Goal: Task Accomplishment & Management: Manage account settings

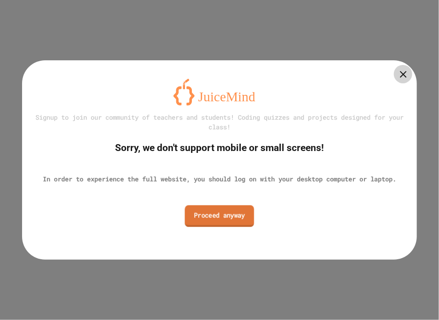
click at [211, 219] on link "Proceed anyway" at bounding box center [219, 216] width 69 height 22
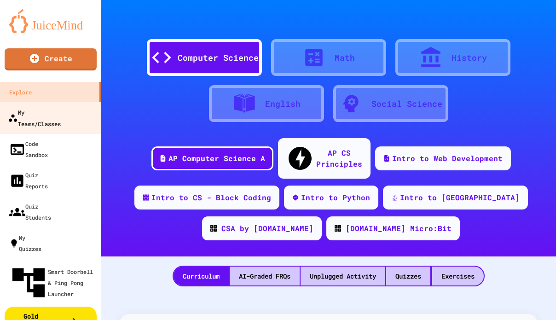
click at [40, 112] on div "My Teams/Classes" at bounding box center [34, 117] width 53 height 23
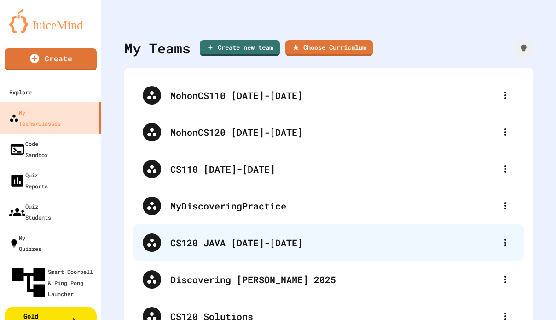
click at [265, 238] on div "CS120 JAVA [DATE]-[DATE]" at bounding box center [333, 243] width 326 height 14
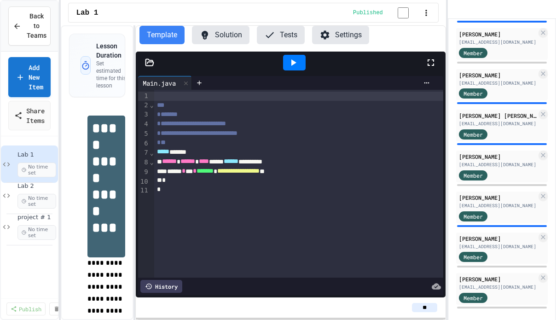
scroll to position [128, 0]
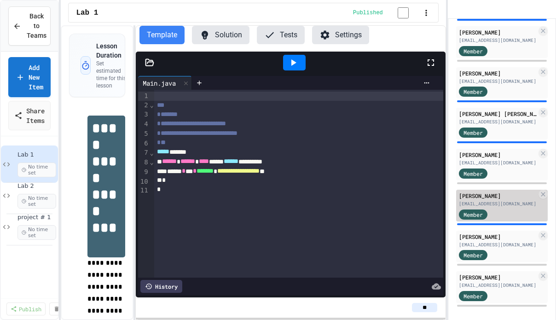
click at [438, 218] on div "Member" at bounding box center [482, 214] width 46 height 12
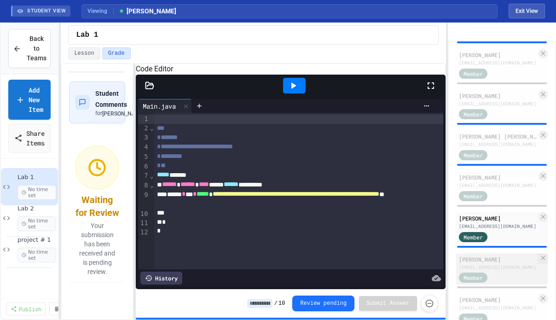
click at [438, 270] on div "[EMAIL_ADDRESS][DOMAIN_NAME]" at bounding box center [498, 267] width 78 height 7
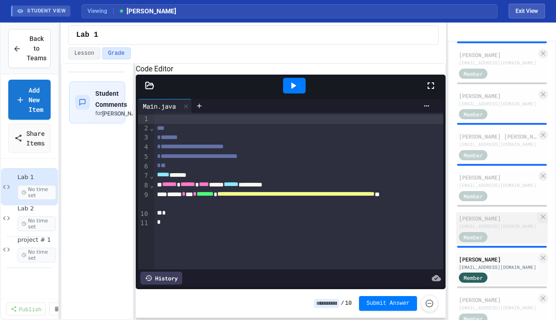
click at [438, 230] on div "[EMAIL_ADDRESS][DOMAIN_NAME]" at bounding box center [498, 226] width 78 height 7
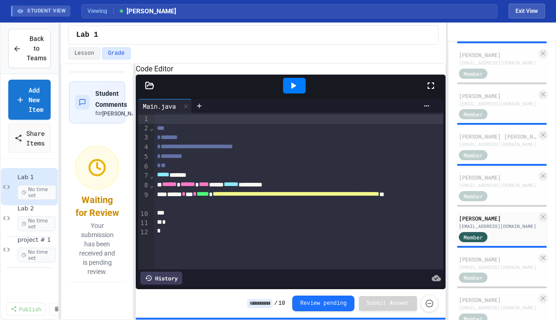
click at [148, 88] on icon at bounding box center [149, 85] width 8 height 6
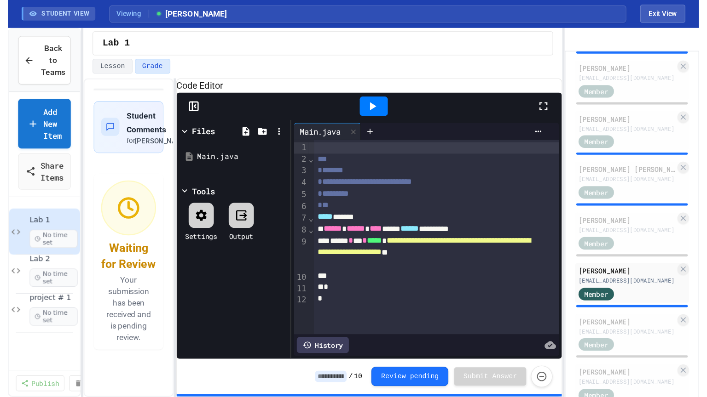
scroll to position [4, 0]
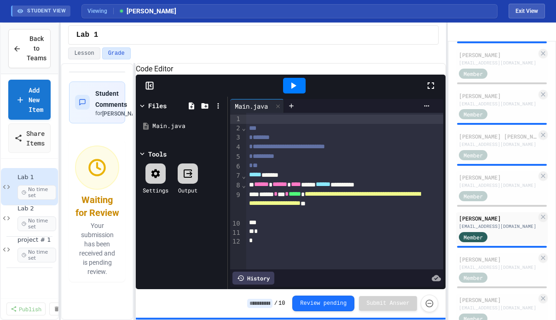
drag, startPoint x: 429, startPoint y: 95, endPoint x: 577, endPoint y: 151, distance: 157.8
click at [429, 91] on icon at bounding box center [430, 85] width 11 height 11
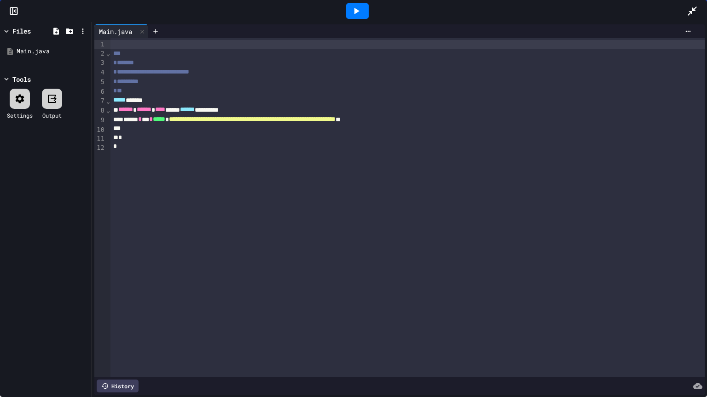
scroll to position [0, 0]
click at [122, 319] on div "History" at bounding box center [118, 386] width 42 height 13
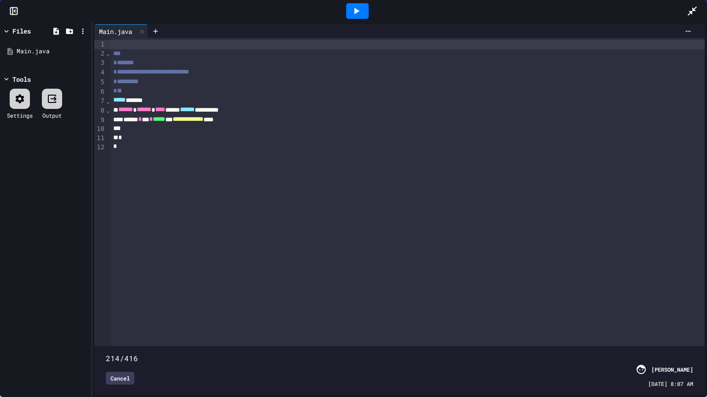
type input "***"
drag, startPoint x: 688, startPoint y: 336, endPoint x: 397, endPoint y: 340, distance: 291.7
click at [106, 319] on span at bounding box center [106, 354] width 0 height 0
click at [360, 6] on icon at bounding box center [356, 11] width 11 height 11
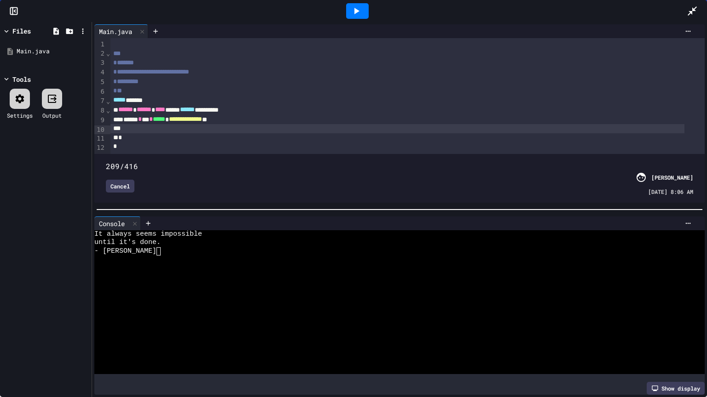
click at [438, 127] on div at bounding box center [397, 128] width 574 height 9
click at [438, 13] on icon at bounding box center [691, 11] width 11 height 11
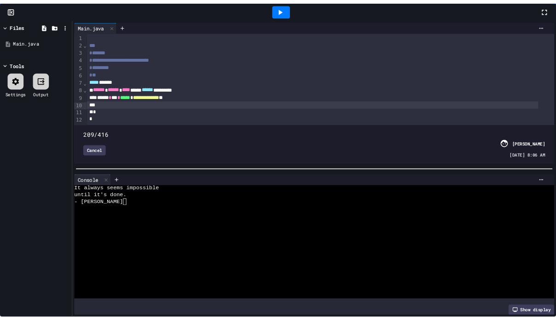
scroll to position [128, 0]
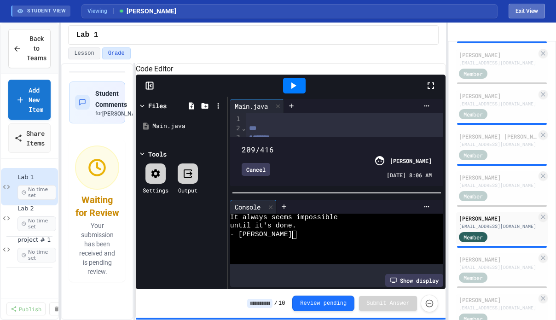
click at [438, 10] on button "Exit View" at bounding box center [526, 11] width 36 height 15
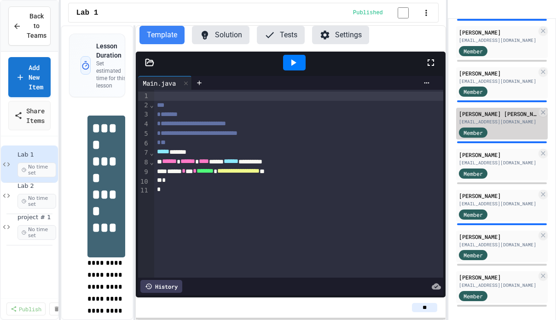
click at [438, 125] on div "[PERSON_NAME] [PERSON_NAME] [EMAIL_ADDRESS][DOMAIN_NAME]" at bounding box center [498, 117] width 78 height 16
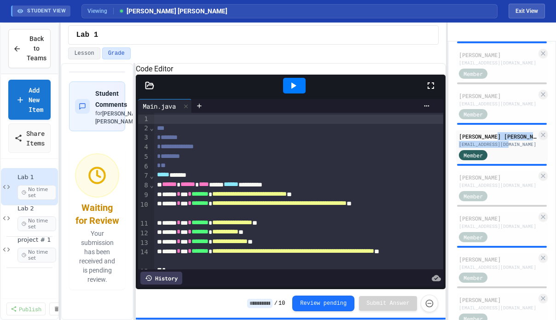
click at [297, 91] on icon at bounding box center [293, 85] width 11 height 11
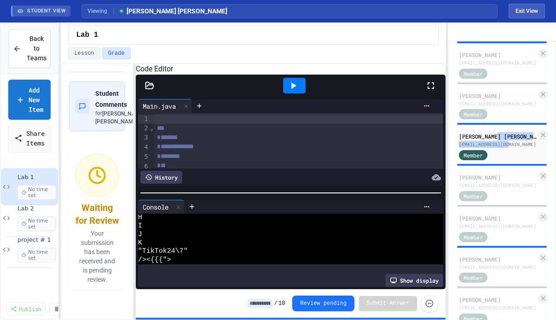
scroll to position [135, 0]
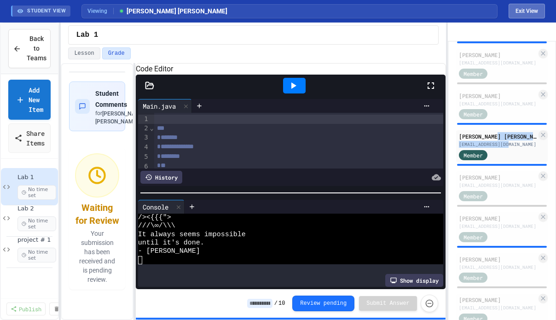
click at [438, 10] on button "Exit View" at bounding box center [526, 11] width 36 height 15
